Goal: Task Accomplishment & Management: Use online tool/utility

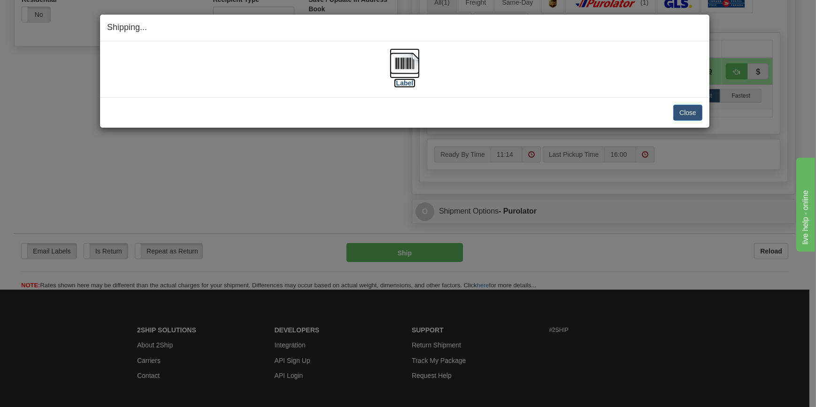
scroll to position [341, 0]
click at [409, 84] on label "[Label]" at bounding box center [405, 82] width 22 height 9
click at [698, 107] on button "Close" at bounding box center [688, 113] width 29 height 16
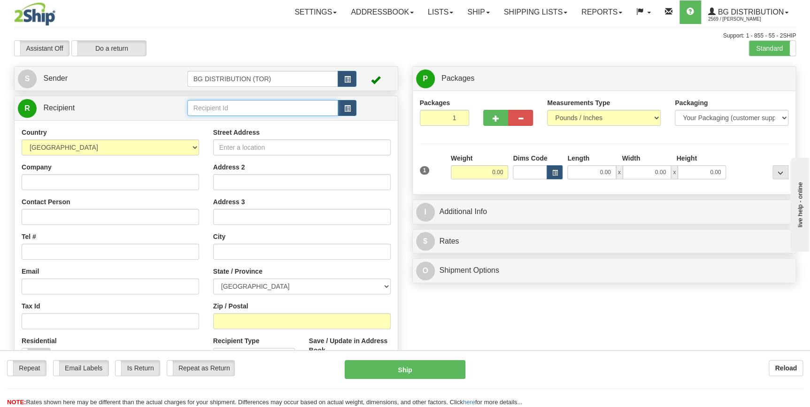
click at [273, 111] on input "text" at bounding box center [262, 108] width 151 height 16
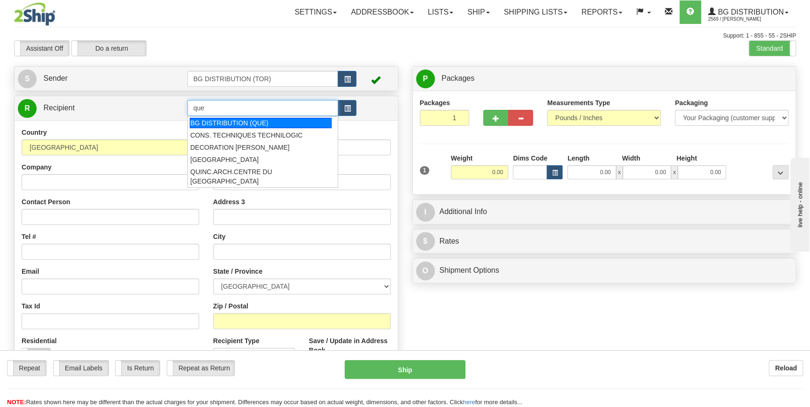
click at [264, 123] on div "BG DISTRIBUTION (QUE)" at bounding box center [261, 123] width 142 height 10
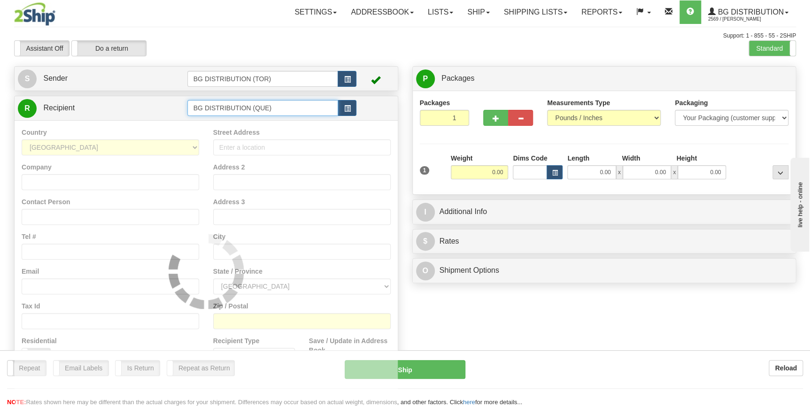
type input "BG DISTRIBUTION (QUE)"
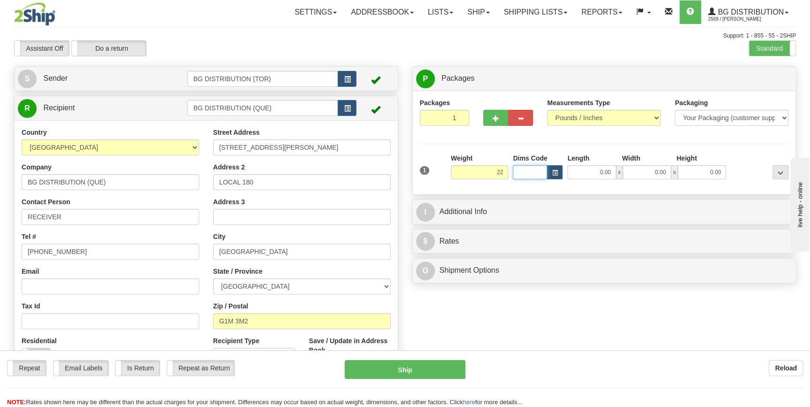
type input "22.00"
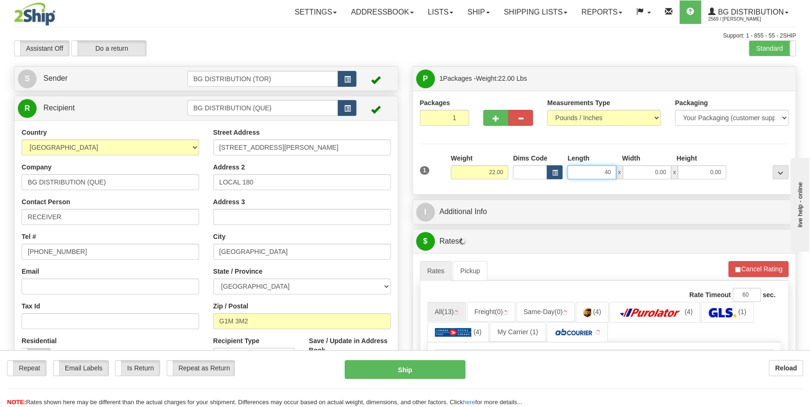
type input "40.00"
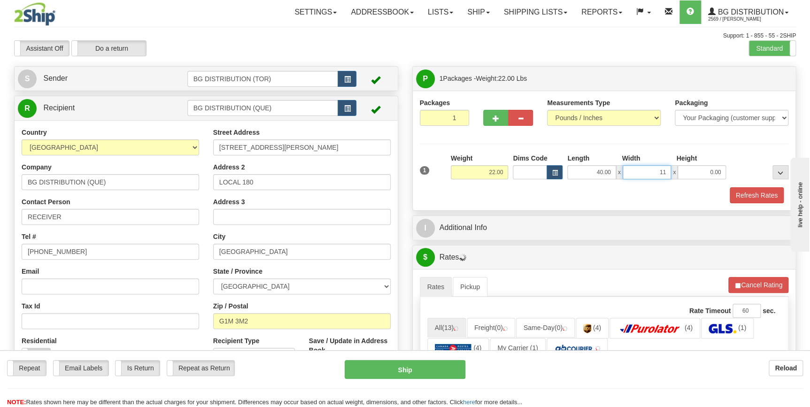
type input "11.00"
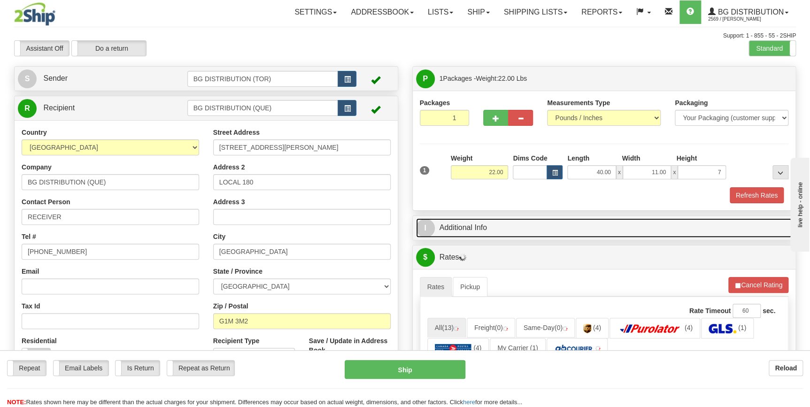
type input "7.00"
click at [477, 228] on link "I Additional Info" at bounding box center [604, 227] width 377 height 19
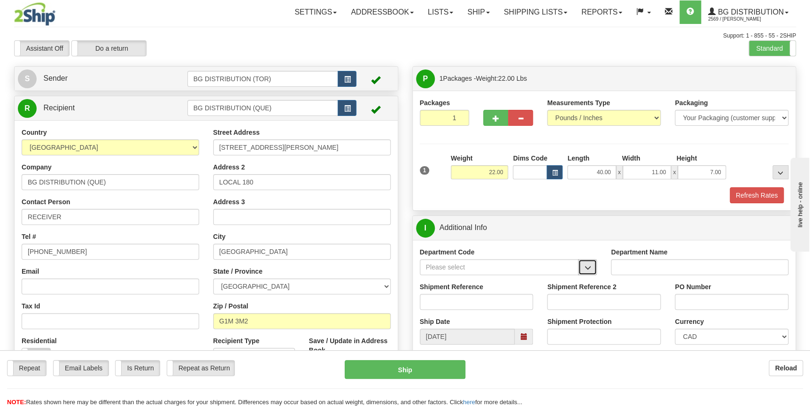
click at [590, 269] on span "button" at bounding box center [587, 268] width 7 height 6
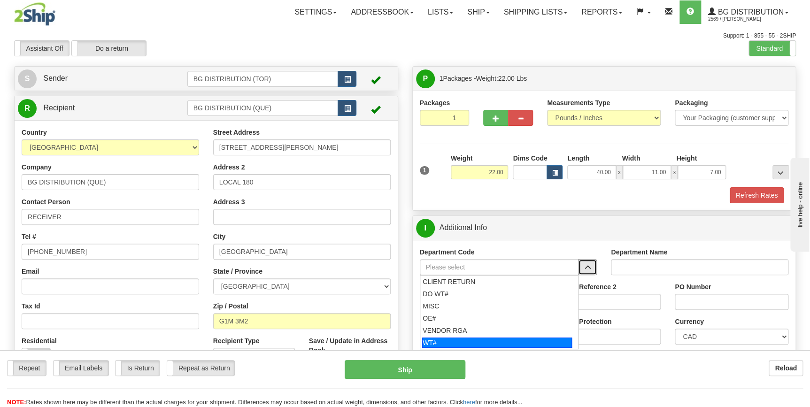
click at [483, 340] on div "WT#" at bounding box center [497, 343] width 150 height 10
type input "WT#"
type input "WAREHOUSE TRANSFERS"
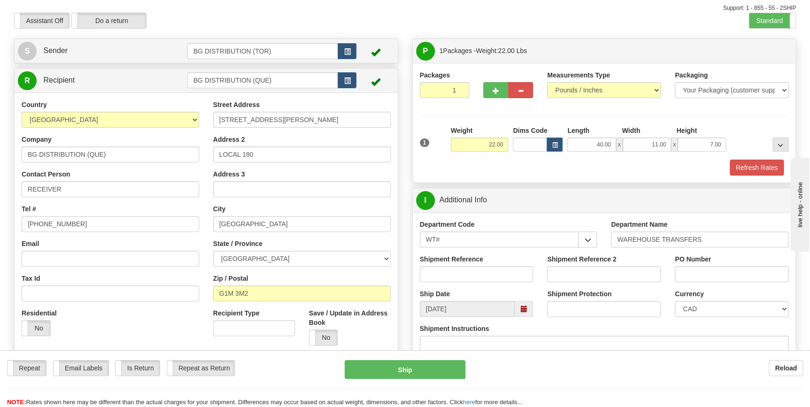
scroll to position [42, 0]
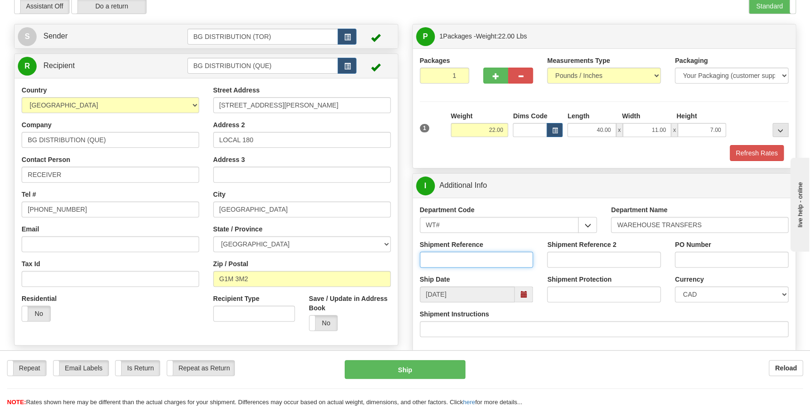
click at [460, 256] on input "Shipment Reference" at bounding box center [477, 260] width 114 height 16
type input "164585-00"
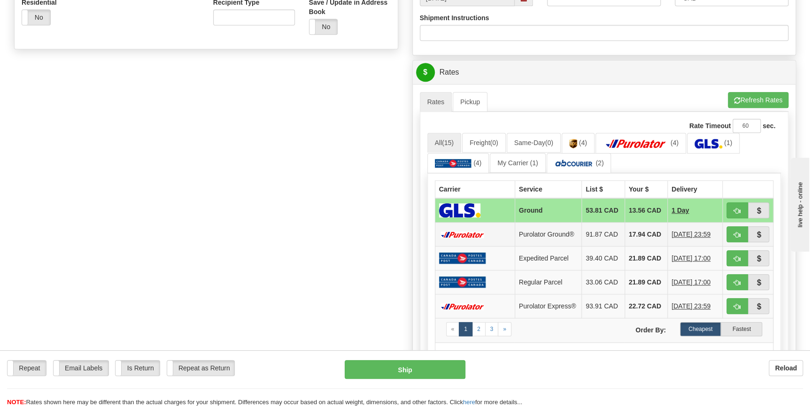
scroll to position [341, 0]
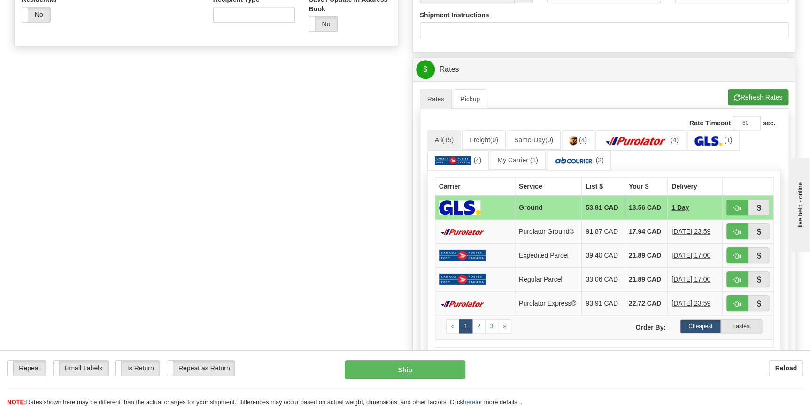
type input "que"
click at [734, 97] on span "button" at bounding box center [737, 98] width 7 height 6
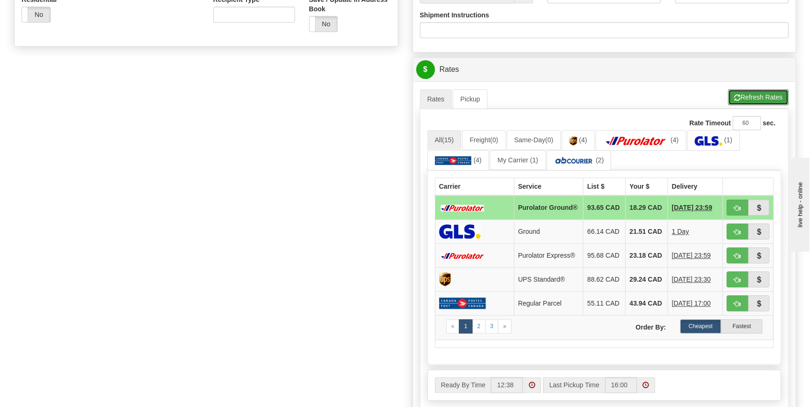
click at [734, 97] on span "button" at bounding box center [737, 98] width 7 height 6
click at [737, 90] on button "Refresh Rates" at bounding box center [758, 97] width 61 height 16
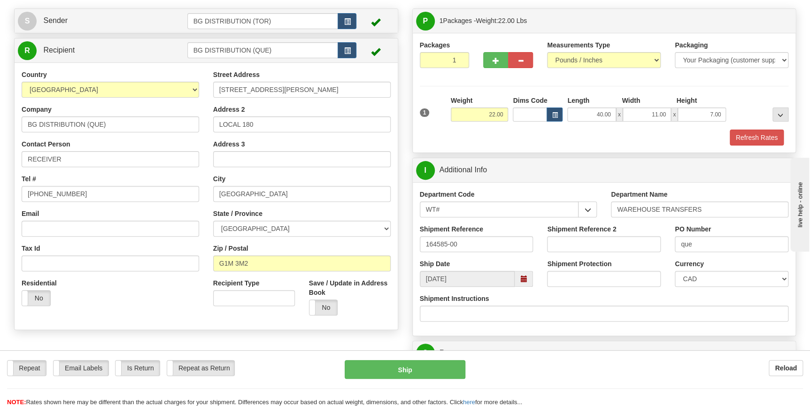
scroll to position [42, 0]
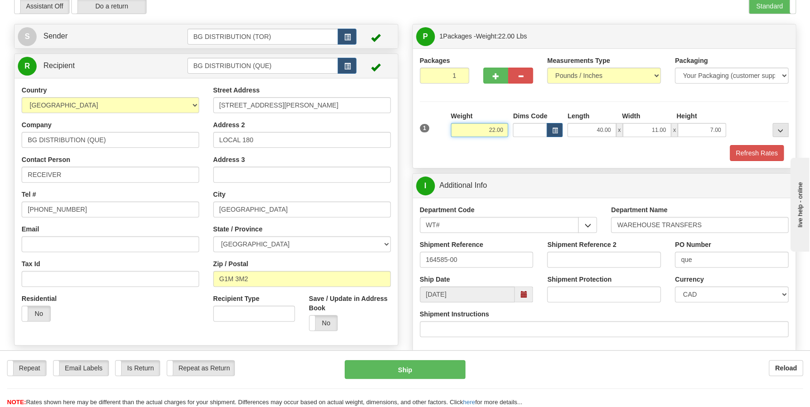
click at [496, 131] on input "22.00" at bounding box center [480, 130] width 58 height 14
type input "21.00"
click at [743, 155] on button "Refresh Rates" at bounding box center [757, 153] width 54 height 16
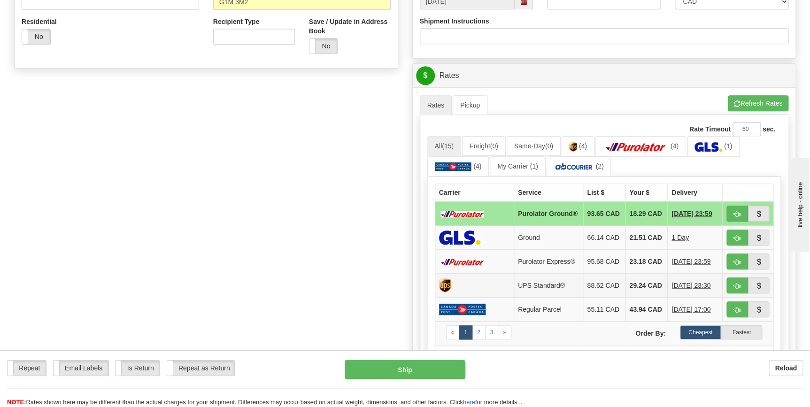
scroll to position [427, 0]
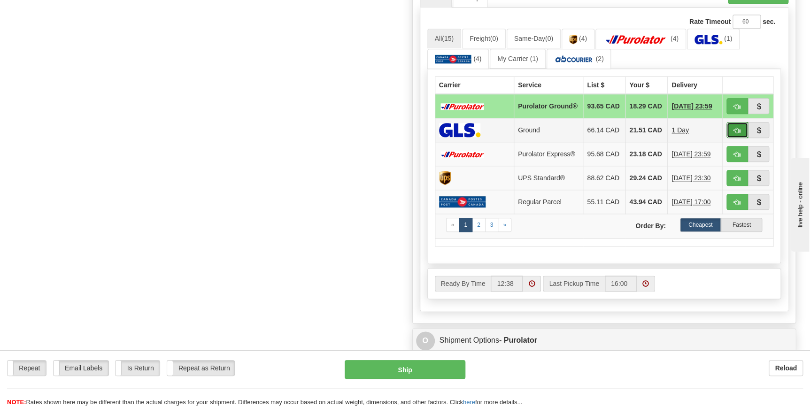
click at [733, 137] on button "button" at bounding box center [738, 130] width 22 height 16
type input "1"
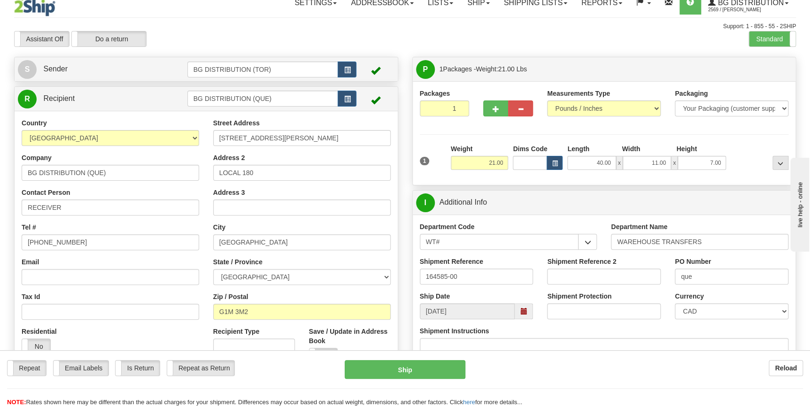
scroll to position [0, 0]
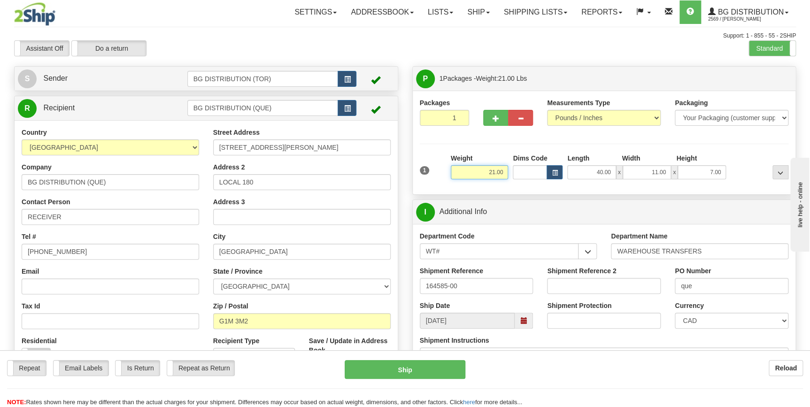
drag, startPoint x: 489, startPoint y: 172, endPoint x: 507, endPoint y: 176, distance: 18.7
click at [507, 176] on input "21.00" at bounding box center [480, 172] width 58 height 14
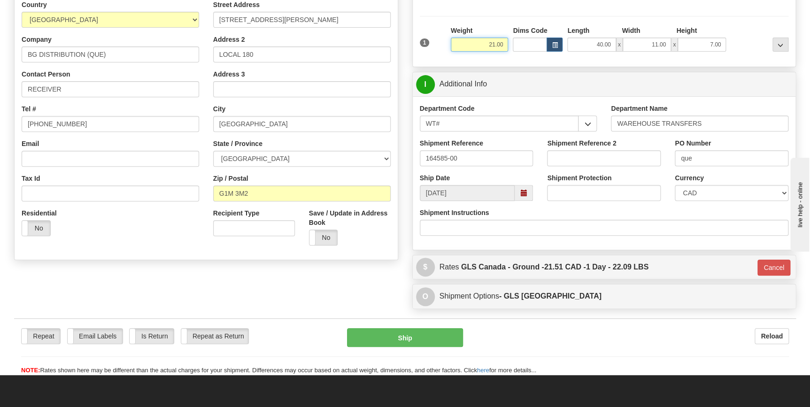
scroll to position [85, 0]
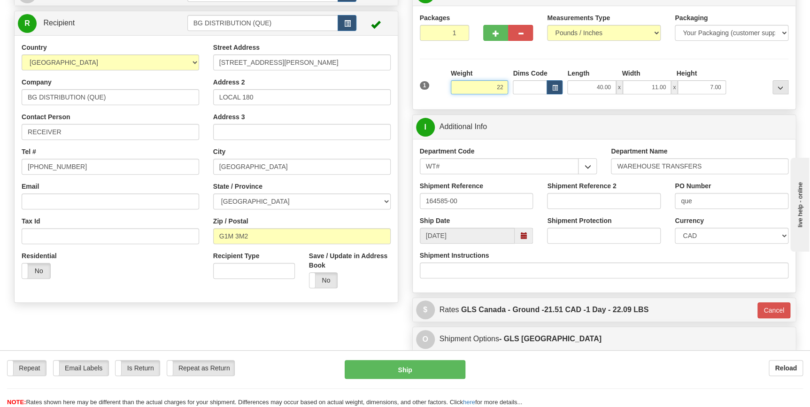
click button "Delete" at bounding box center [0, 0] width 0 height 0
type input "22.00"
type input "1"
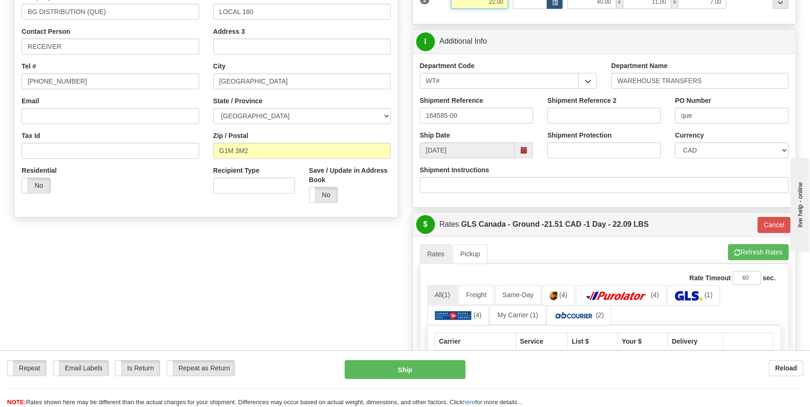
scroll to position [193, 0]
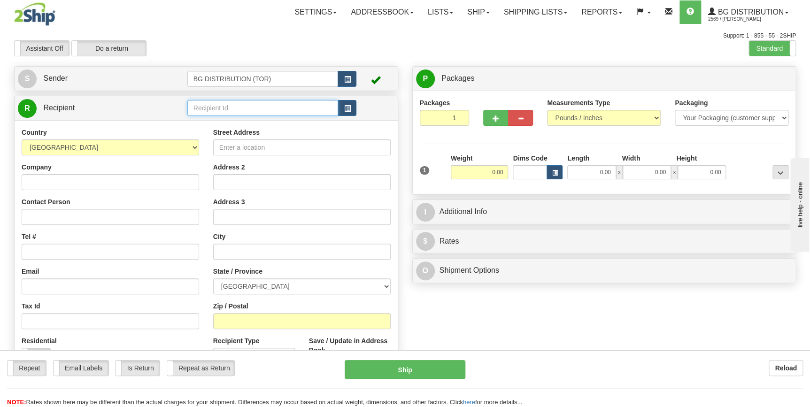
click at [280, 108] on input "text" at bounding box center [262, 108] width 151 height 16
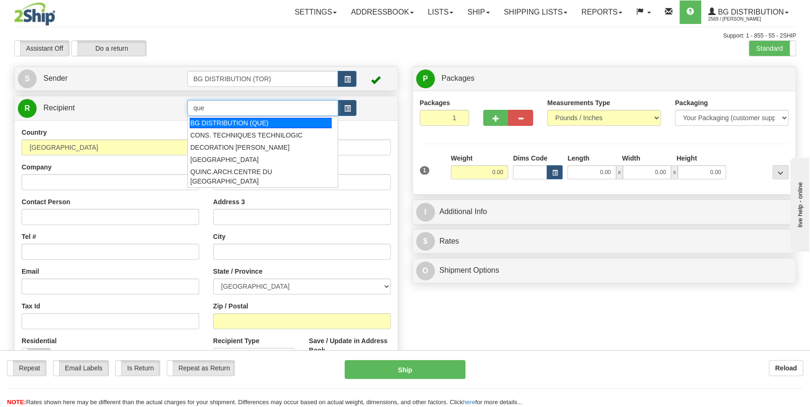
click at [287, 122] on div "BG DISTRIBUTION (QUE)" at bounding box center [261, 123] width 142 height 10
type input "BG DISTRIBUTION (QUE)"
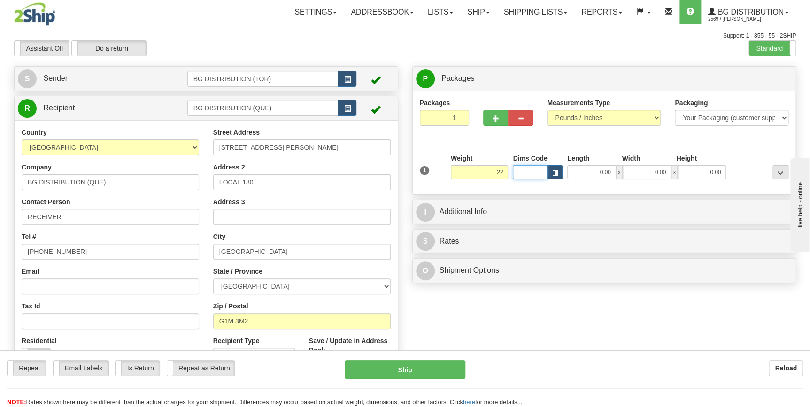
type input "22.00"
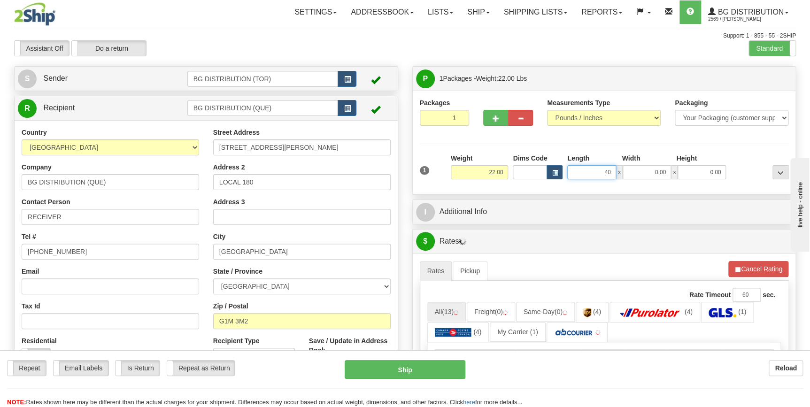
type input "40.00"
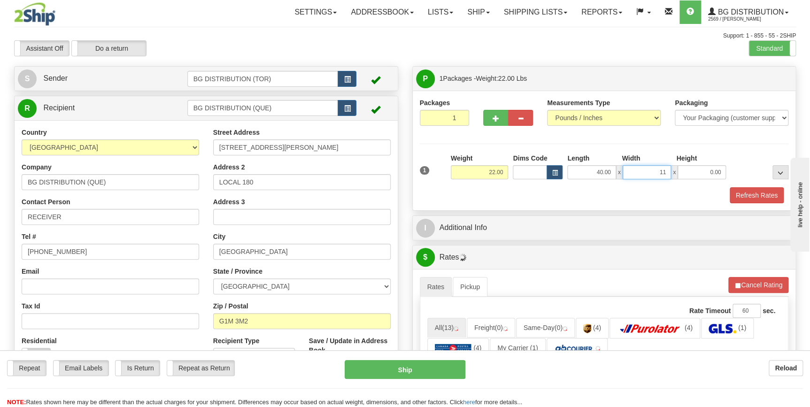
type input "11.00"
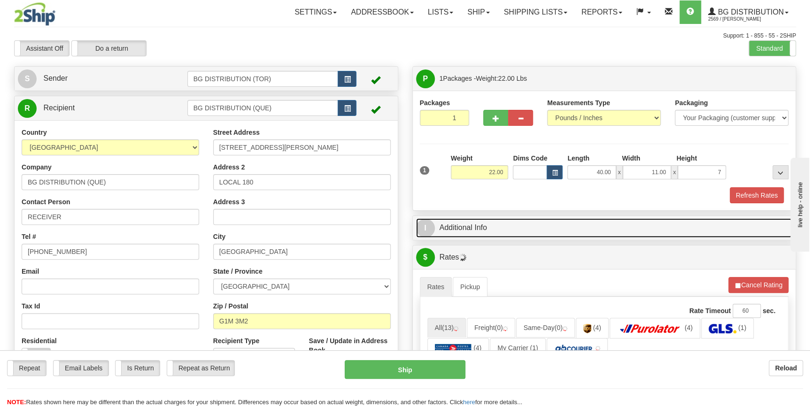
type input "7.00"
click at [474, 227] on link "I Additional Info" at bounding box center [604, 227] width 377 height 19
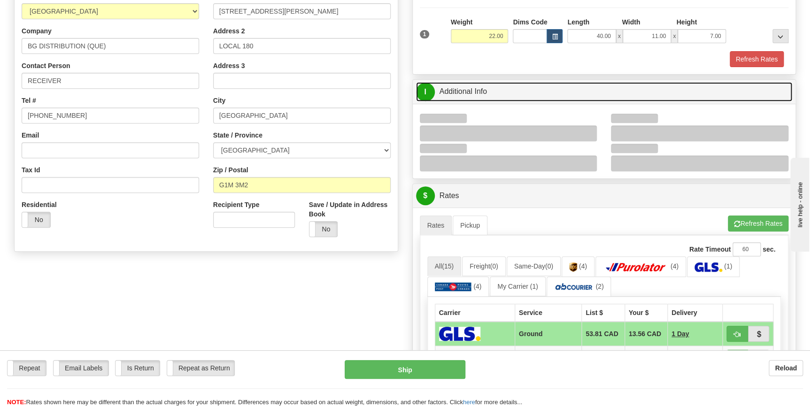
scroll to position [171, 0]
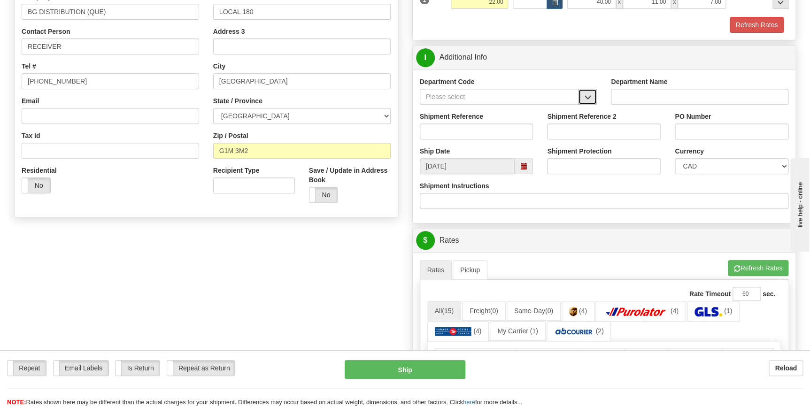
click at [583, 90] on button "button" at bounding box center [587, 97] width 19 height 16
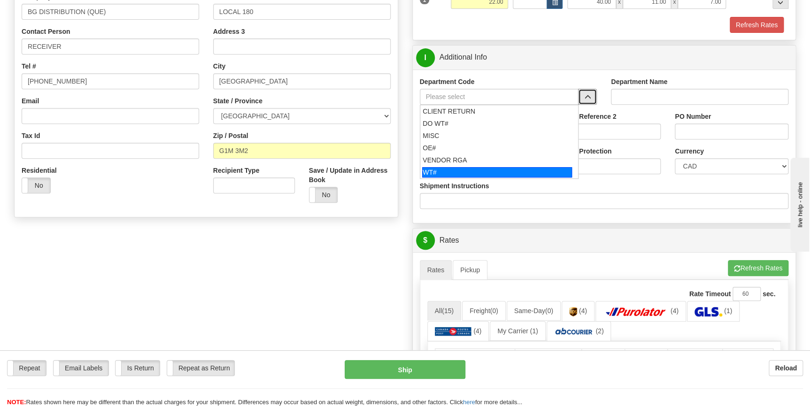
click at [514, 167] on div "WT#" at bounding box center [497, 172] width 150 height 10
type input "WT#"
type input "WAREHOUSE TRANSFERS"
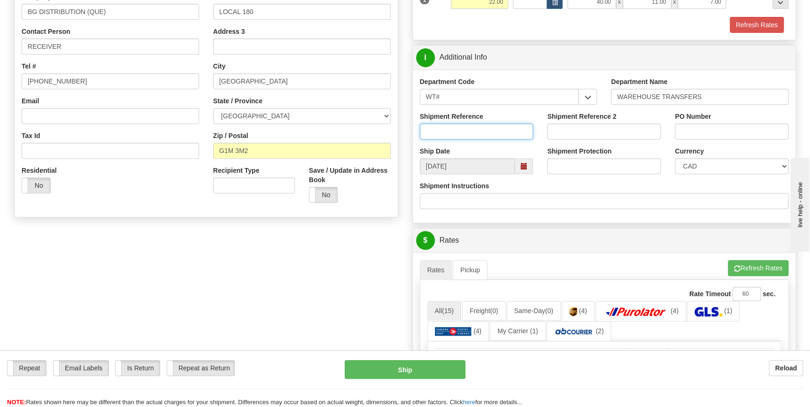
click at [504, 133] on input "Shipment Reference" at bounding box center [477, 132] width 114 height 16
type input "164585-00"
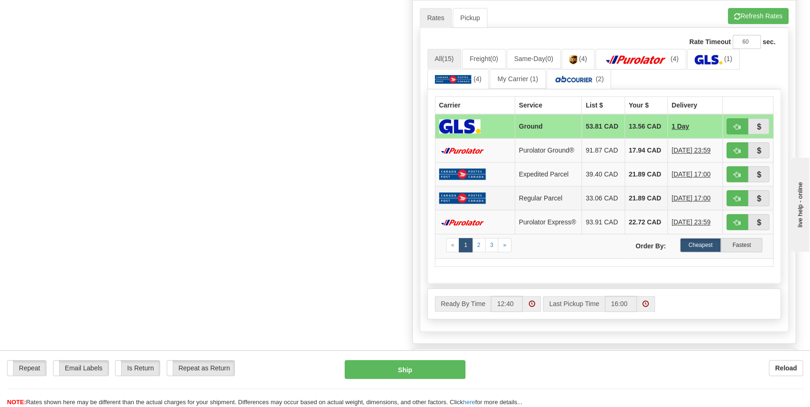
scroll to position [427, 0]
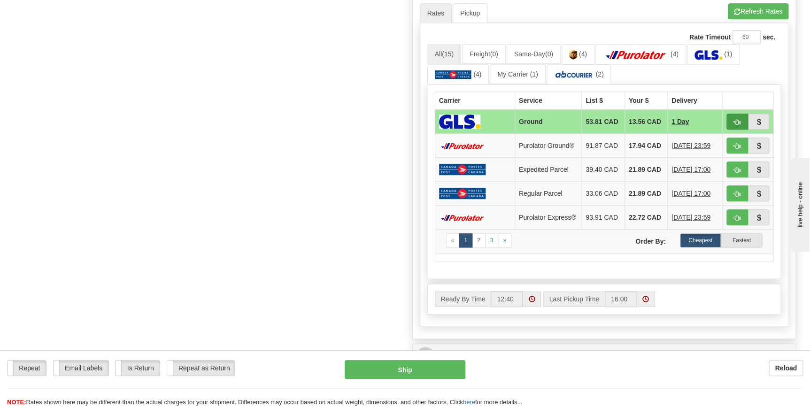
type input "que"
click at [731, 120] on button "button" at bounding box center [738, 122] width 22 height 16
type input "1"
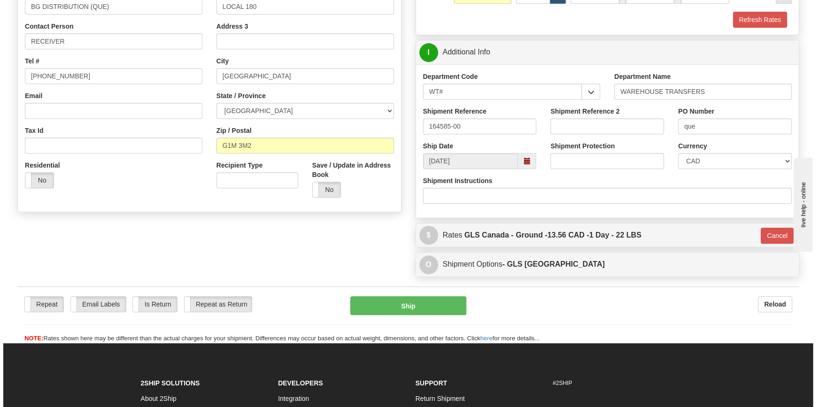
scroll to position [171, 0]
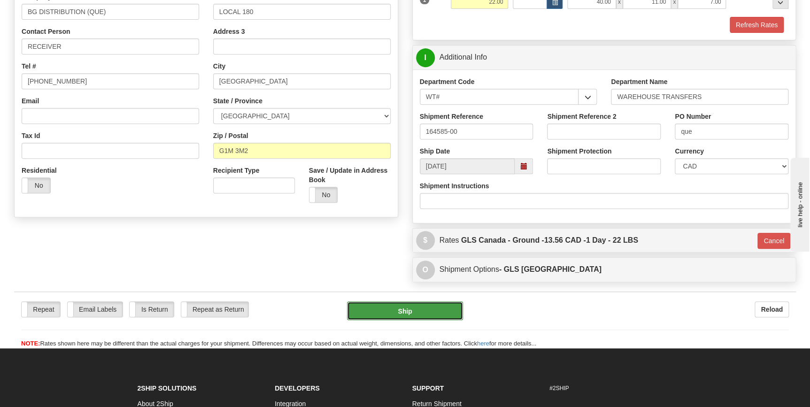
click at [397, 307] on button "Ship" at bounding box center [405, 311] width 116 height 19
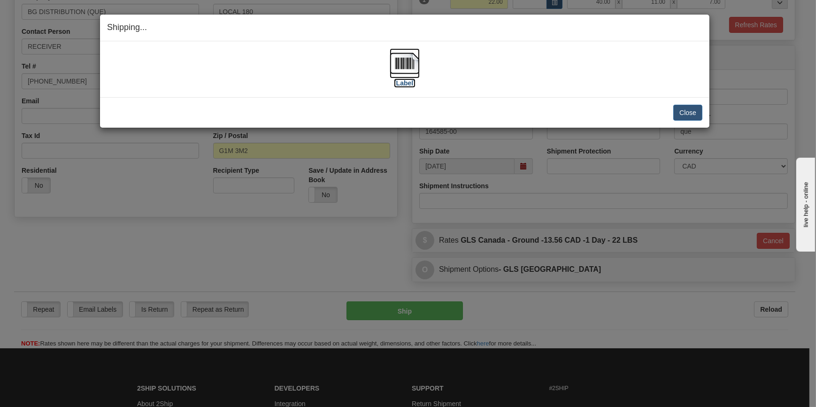
click at [404, 82] on label "[Label]" at bounding box center [405, 82] width 22 height 9
click at [685, 106] on button "Close" at bounding box center [688, 113] width 29 height 16
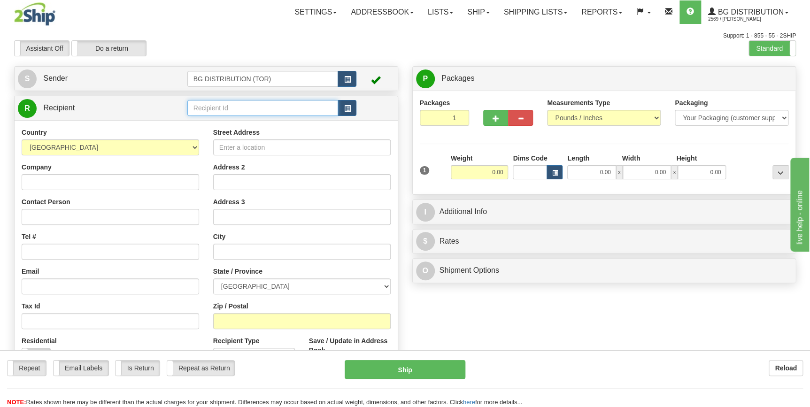
click at [232, 101] on input "text" at bounding box center [262, 108] width 151 height 16
click at [248, 119] on div "BG DISTRIBUTION (MON)" at bounding box center [261, 123] width 142 height 10
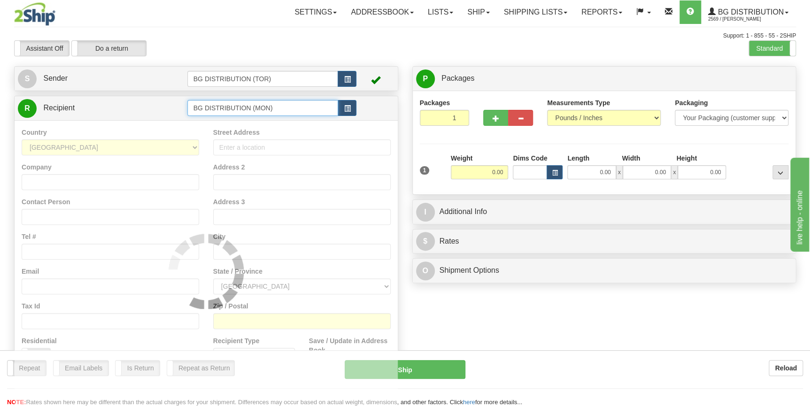
type input "BG DISTRIBUTION (MON)"
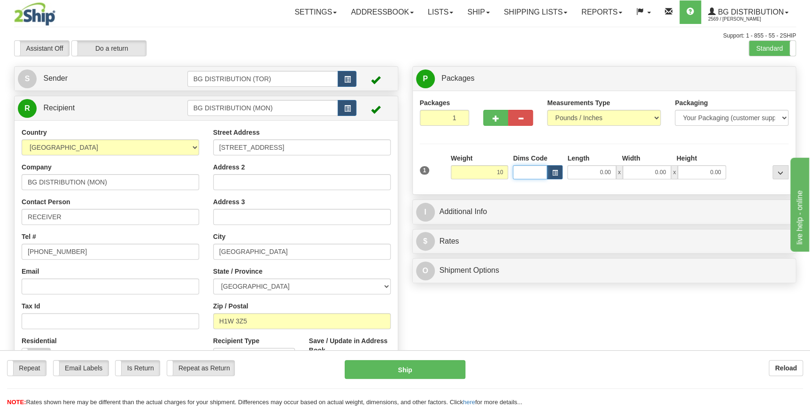
type input "10.00"
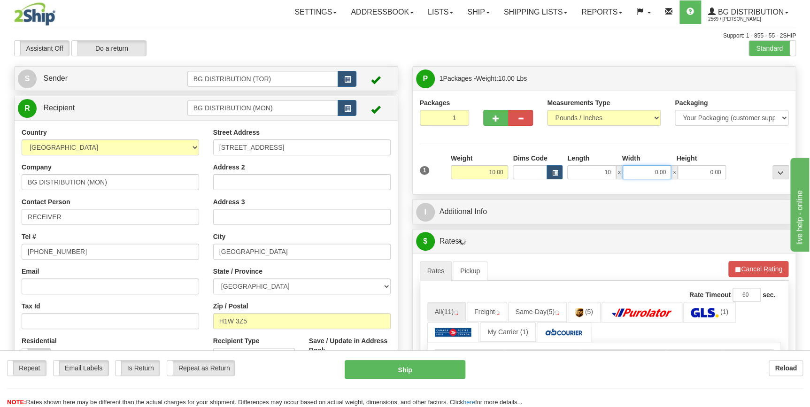
type input "10.00"
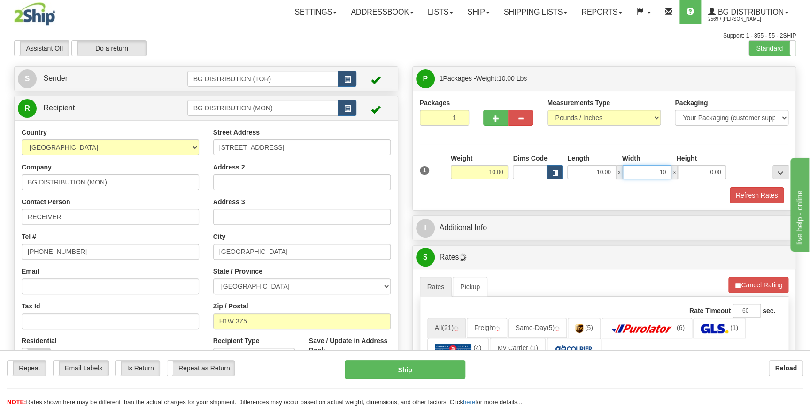
type input "10.00"
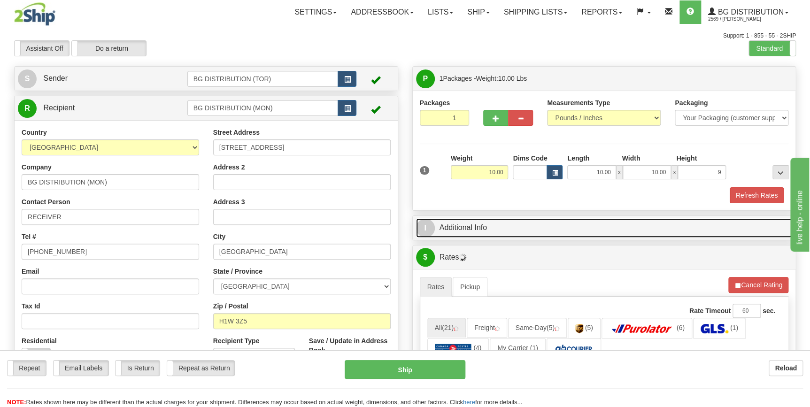
type input "9.00"
click at [477, 230] on link "I Additional Info" at bounding box center [604, 227] width 377 height 19
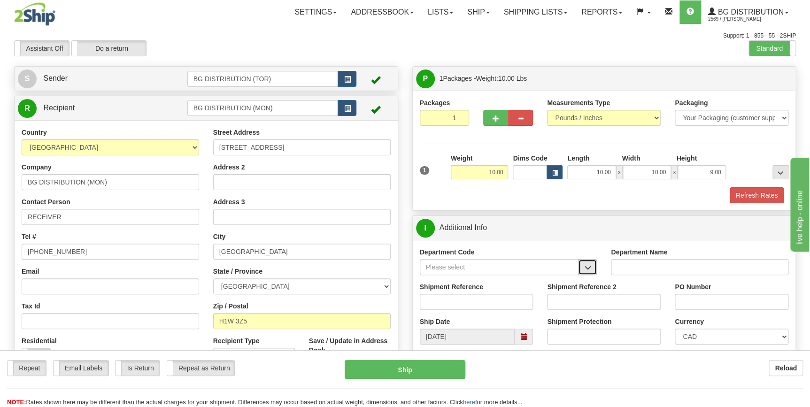
click at [589, 268] on span "button" at bounding box center [587, 268] width 7 height 6
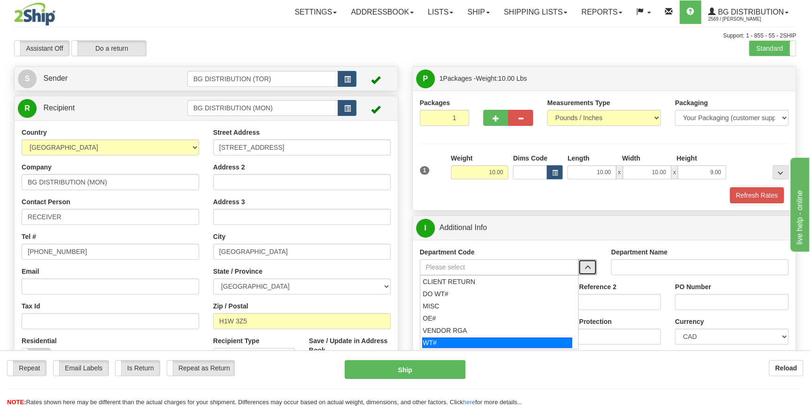
click at [504, 343] on div "WT#" at bounding box center [497, 343] width 150 height 10
type input "WT#"
type input "WAREHOUSE TRANSFERS"
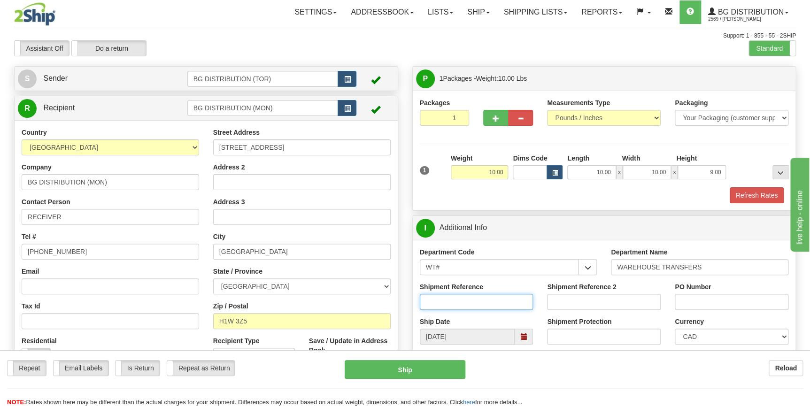
click at [483, 303] on input "Shipment Reference" at bounding box center [477, 302] width 114 height 16
type input "163590-00"
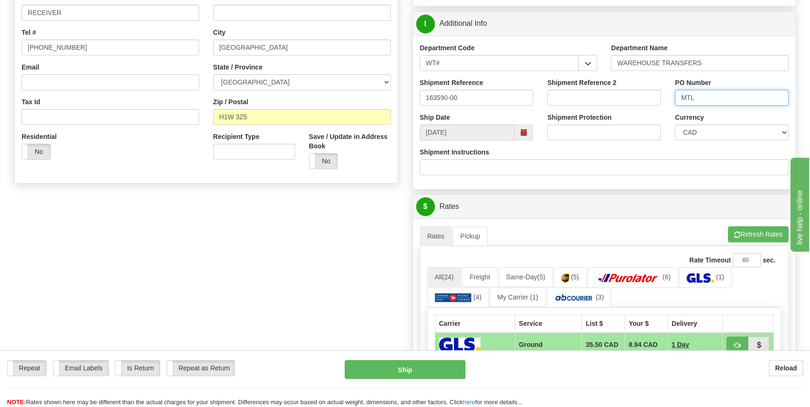
scroll to position [299, 0]
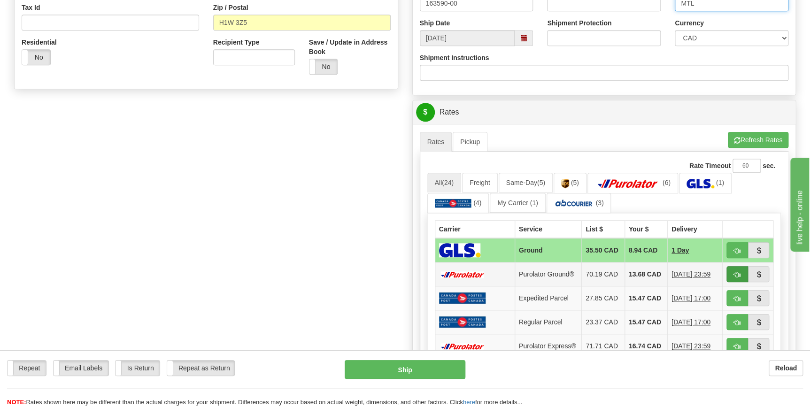
type input "MTL"
click at [734, 272] on span "button" at bounding box center [737, 275] width 7 height 6
type input "260"
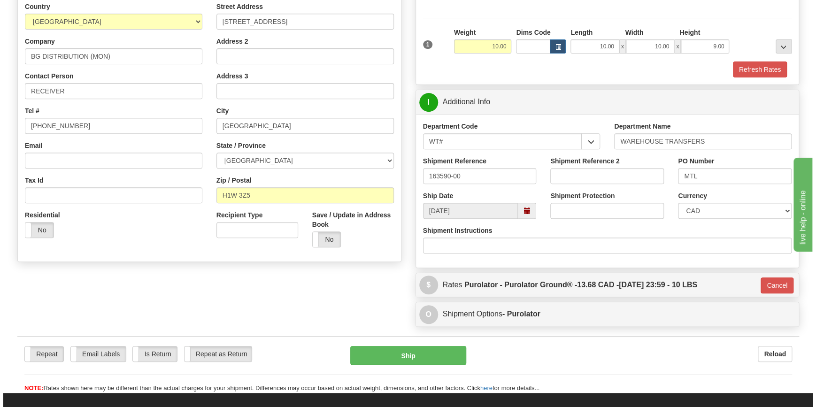
scroll to position [254, 0]
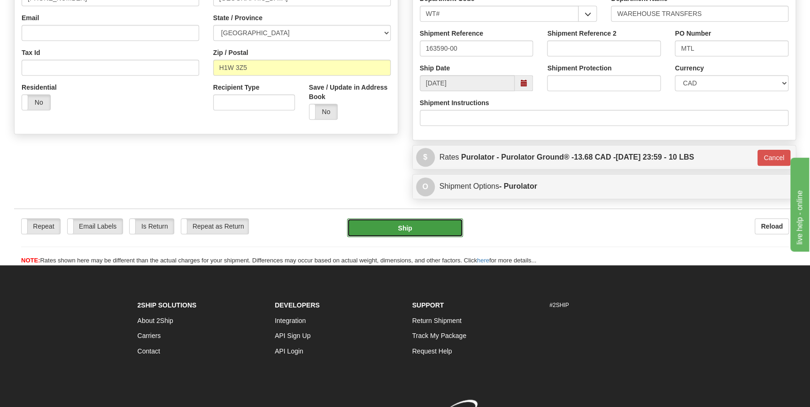
click at [410, 229] on button "Ship" at bounding box center [405, 227] width 116 height 19
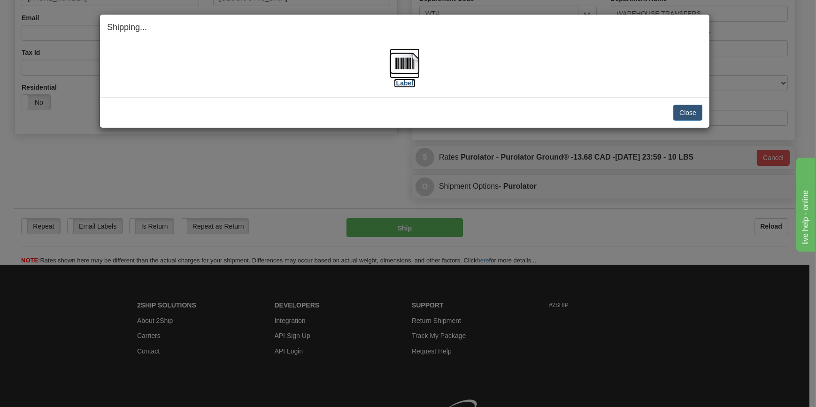
click at [411, 84] on label "[Label]" at bounding box center [405, 82] width 22 height 9
click at [681, 113] on button "Close" at bounding box center [688, 113] width 29 height 16
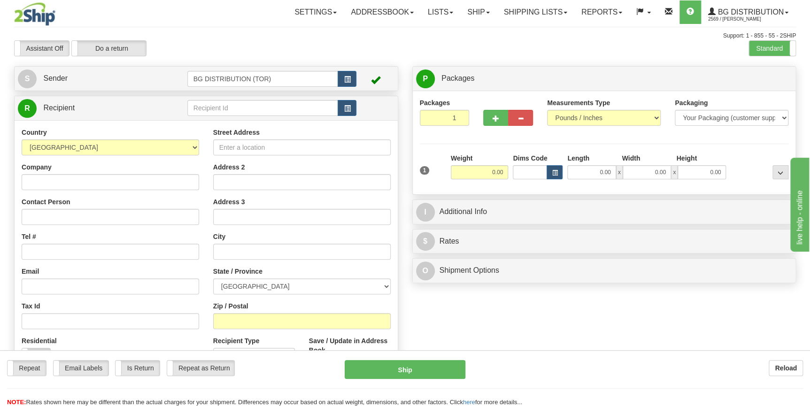
click at [250, 109] on div "Toggle navigation Settings Shipping Preferences Fields Preferences New" at bounding box center [405, 237] width 810 height 475
click at [250, 109] on input "text" at bounding box center [262, 108] width 151 height 16
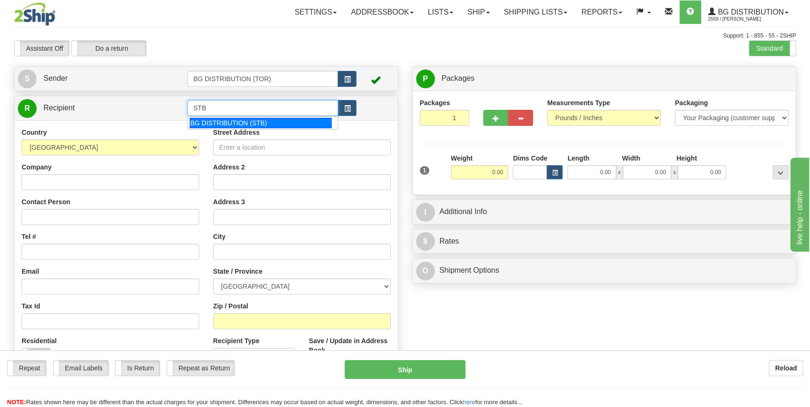
click at [267, 120] on div "BG DISTRIBUTION (STB)" at bounding box center [261, 123] width 142 height 10
type input "BG DISTRIBUTION (STB)"
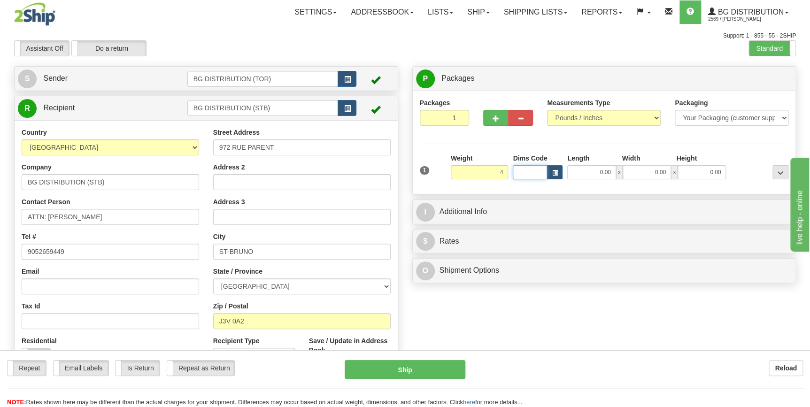
type input "4.00"
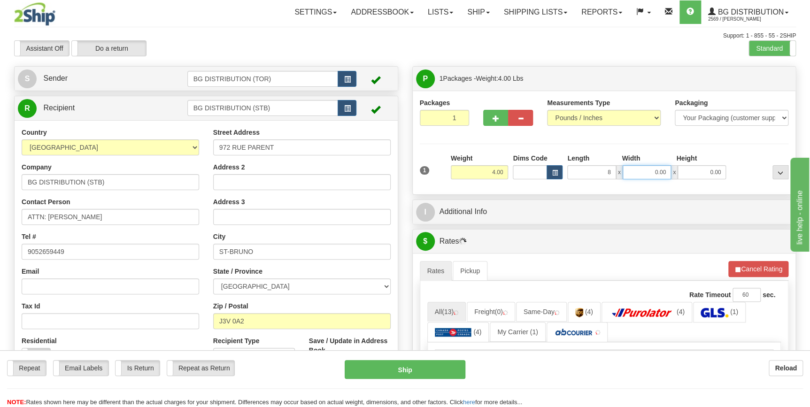
type input "8.00"
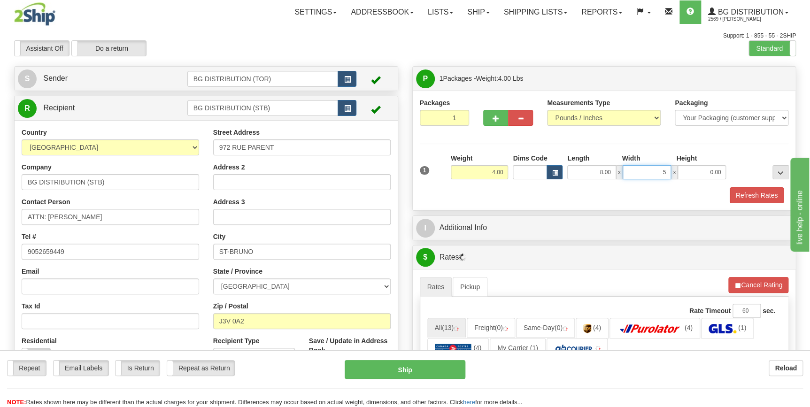
type input "5.00"
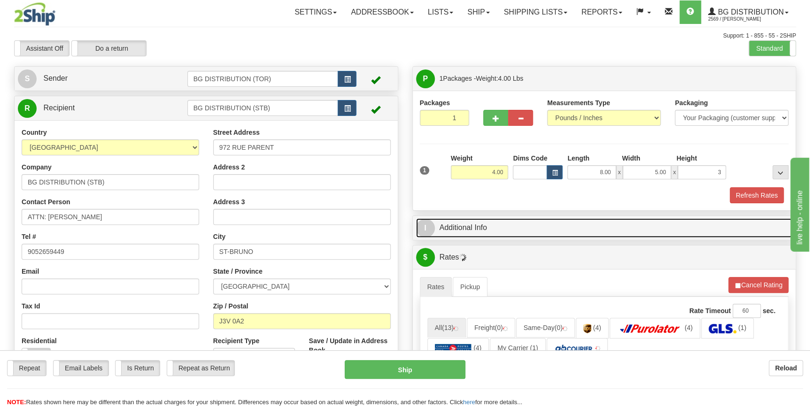
type input "3.00"
click at [531, 220] on link "I Additional Info" at bounding box center [604, 227] width 377 height 19
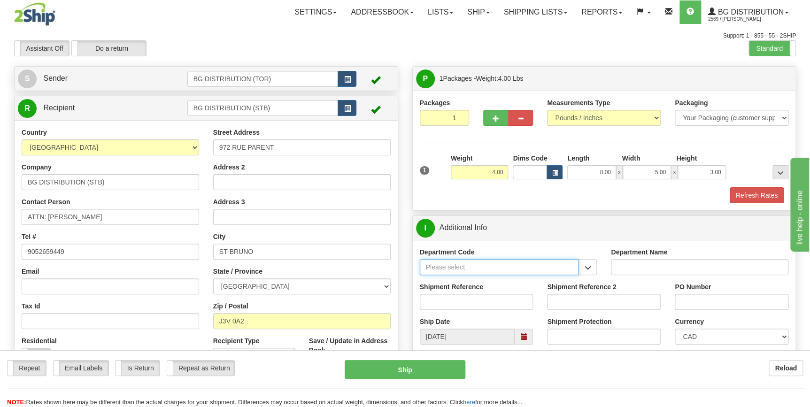
click at [513, 270] on input "Department Code" at bounding box center [499, 267] width 159 height 16
click at [582, 267] on button "button" at bounding box center [587, 267] width 19 height 16
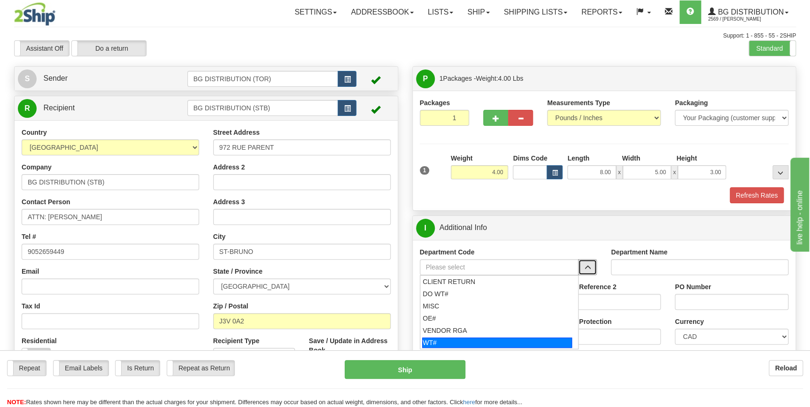
click at [469, 340] on div "WT#" at bounding box center [497, 343] width 150 height 10
type input "WT#"
type input "WAREHOUSE TRANSFERS"
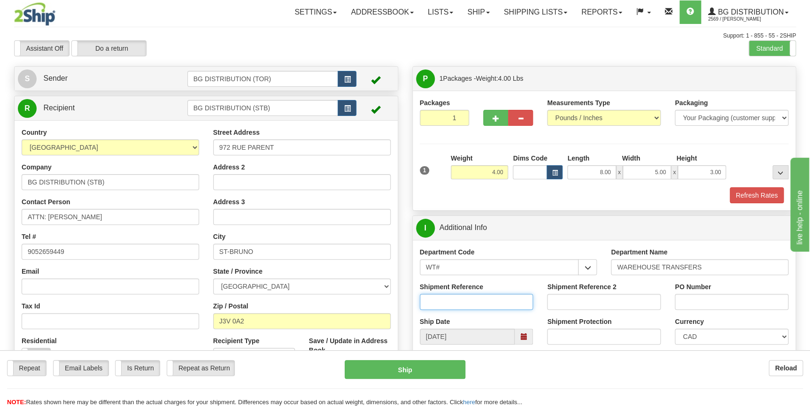
click at [487, 302] on input "Shipment Reference" at bounding box center [477, 302] width 114 height 16
type input "164591-00"
type input "STB"
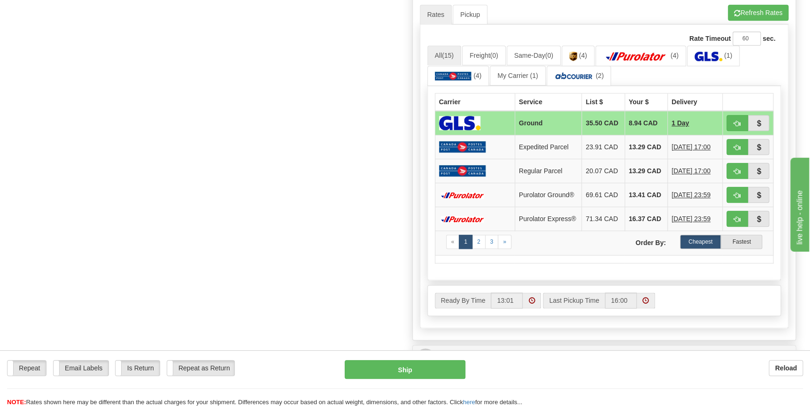
scroll to position [427, 0]
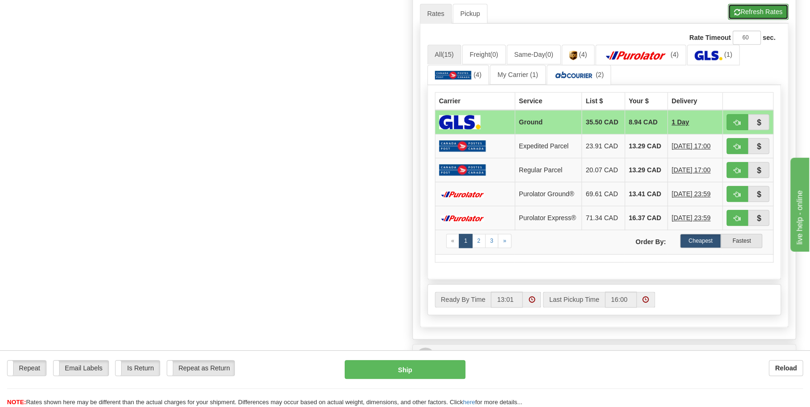
click at [736, 12] on span "button" at bounding box center [737, 12] width 7 height 6
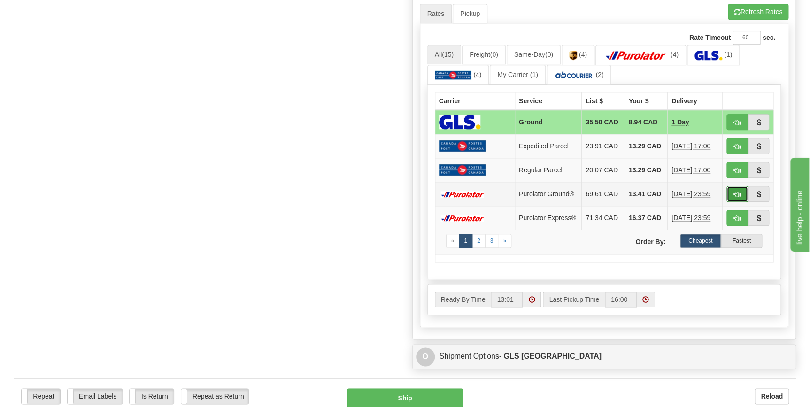
click at [739, 193] on span "button" at bounding box center [737, 195] width 7 height 6
type input "260"
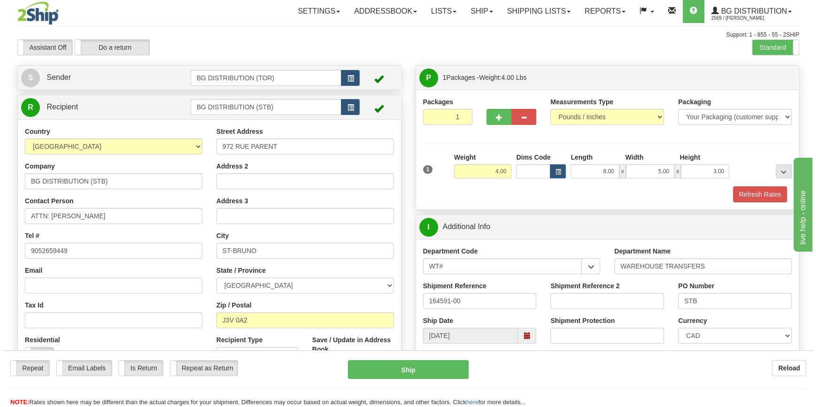
scroll to position [0, 0]
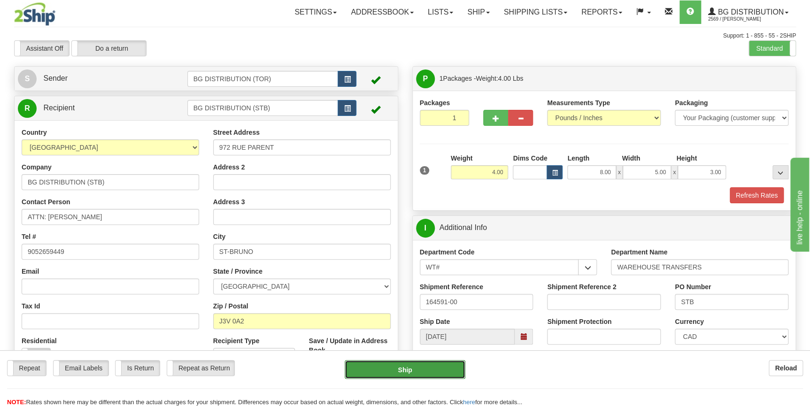
click at [411, 365] on button "Ship" at bounding box center [405, 369] width 121 height 19
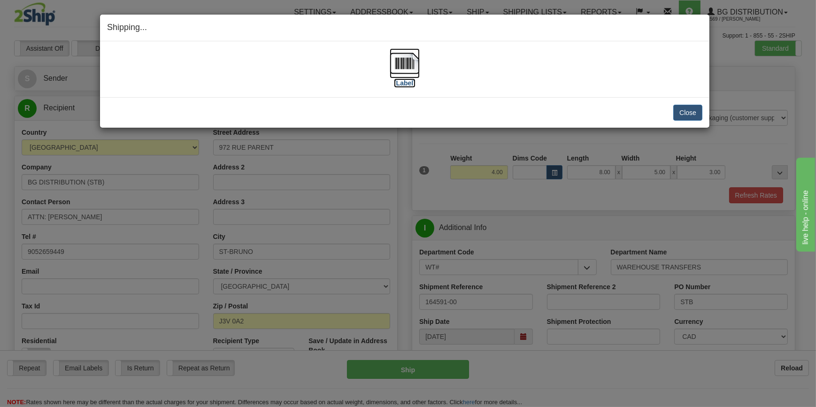
click at [410, 85] on label "[Label]" at bounding box center [405, 82] width 22 height 9
